Goal: Find contact information: Find contact information

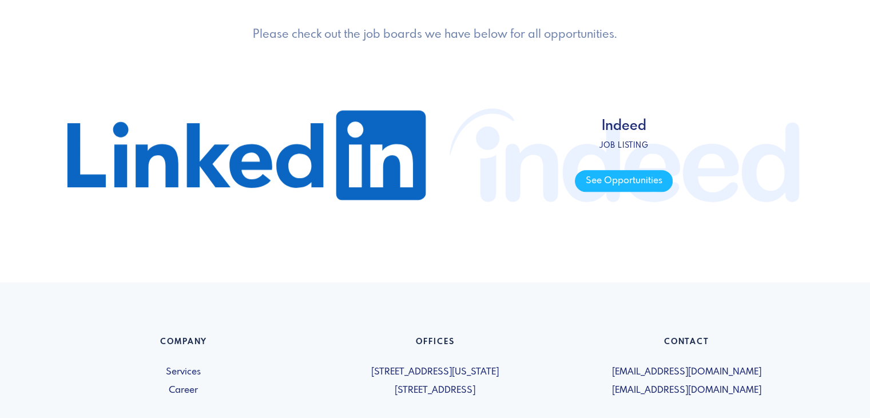
scroll to position [744, 0]
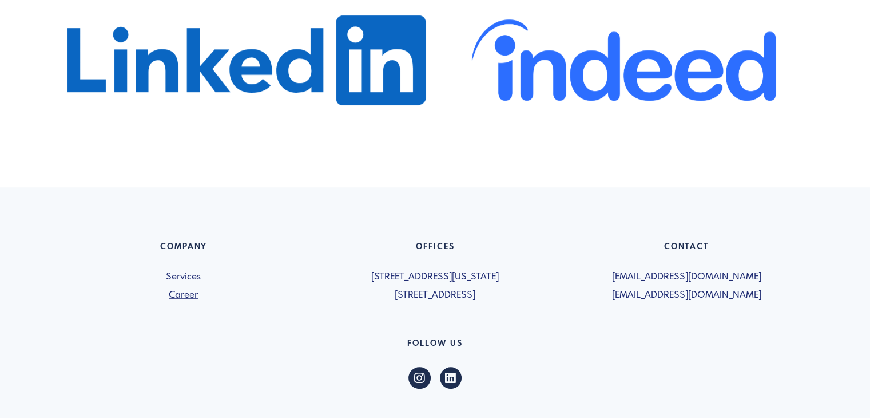
click at [210, 295] on link "Career" at bounding box center [184, 295] width 238 height 14
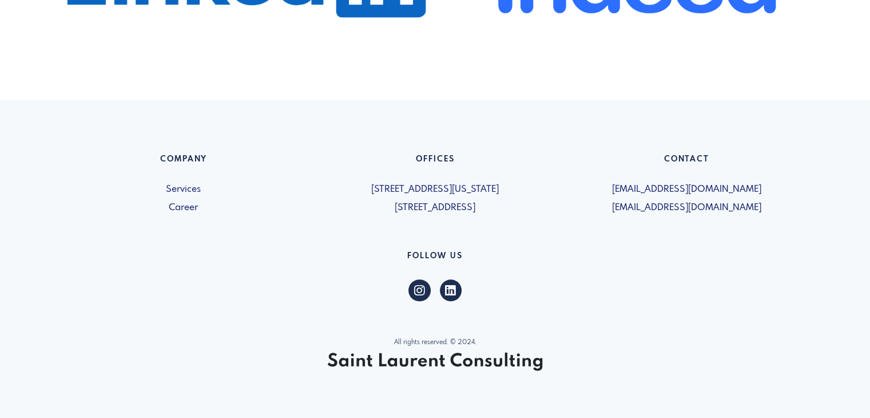
scroll to position [839, 0]
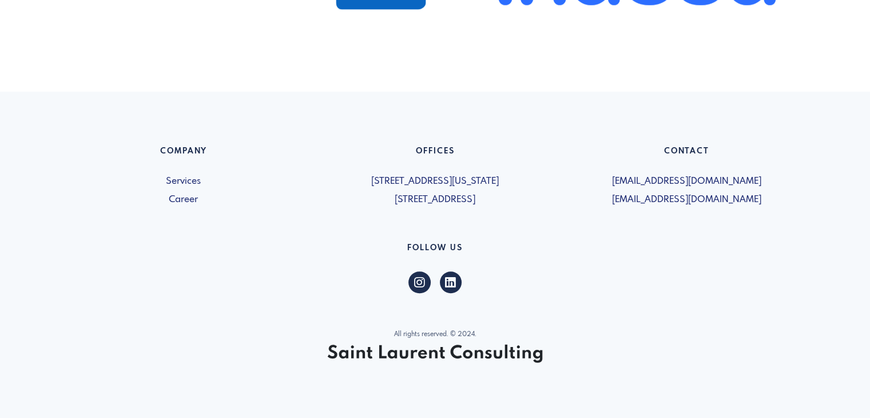
drag, startPoint x: 775, startPoint y: 205, endPoint x: 610, endPoint y: 199, distance: 164.3
click at [610, 199] on span "[EMAIL_ADDRESS][DOMAIN_NAME]" at bounding box center [687, 200] width 238 height 14
copy span "[EMAIL_ADDRESS][DOMAIN_NAME]"
